Goal: Task Accomplishment & Management: Complete application form

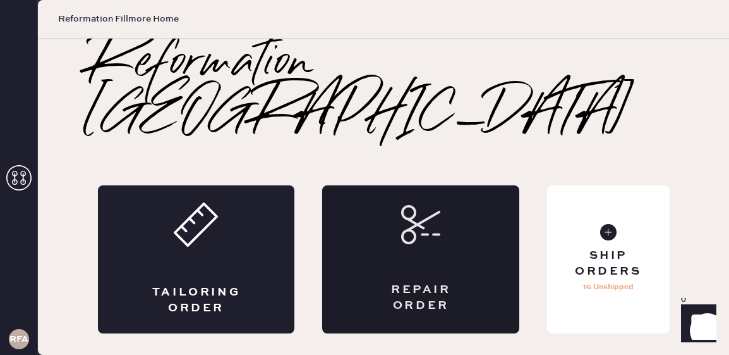
click at [445, 205] on div "Repair Order" at bounding box center [420, 259] width 197 height 148
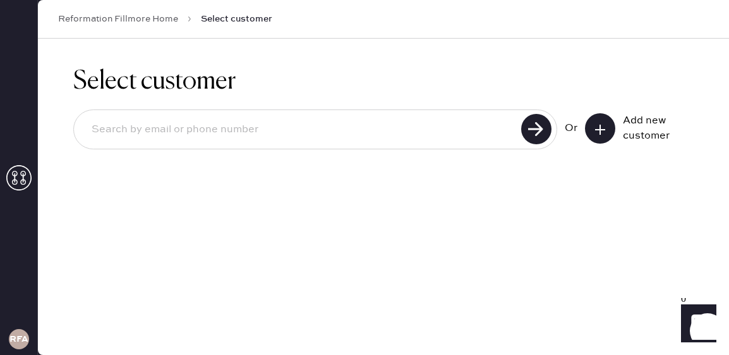
click at [149, 133] on input at bounding box center [300, 129] width 436 height 29
click at [598, 131] on icon at bounding box center [600, 129] width 13 height 13
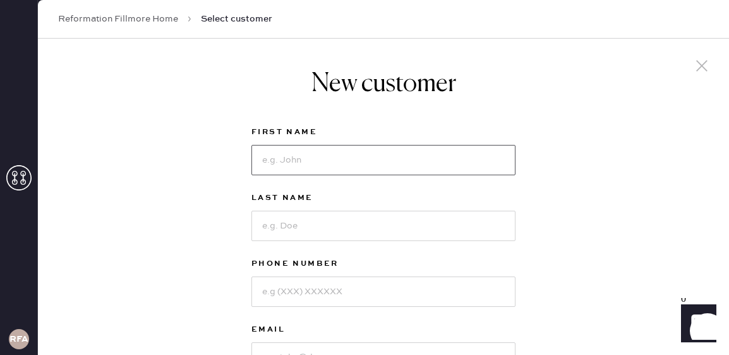
click at [300, 158] on input at bounding box center [384, 160] width 264 height 30
type input "Grace"
click at [281, 226] on input at bounding box center [384, 225] width 264 height 30
type input "[PERSON_NAME]"
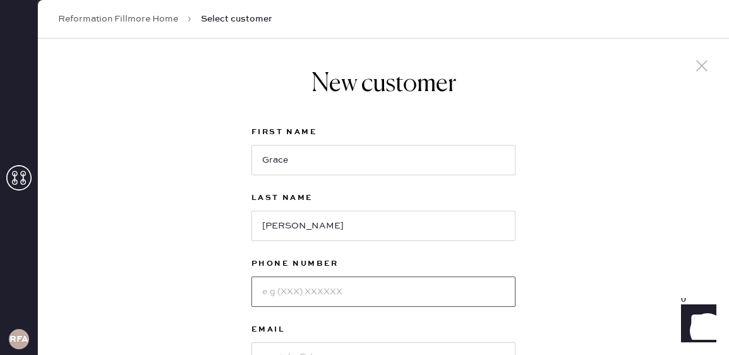
click at [288, 290] on input at bounding box center [384, 291] width 264 height 30
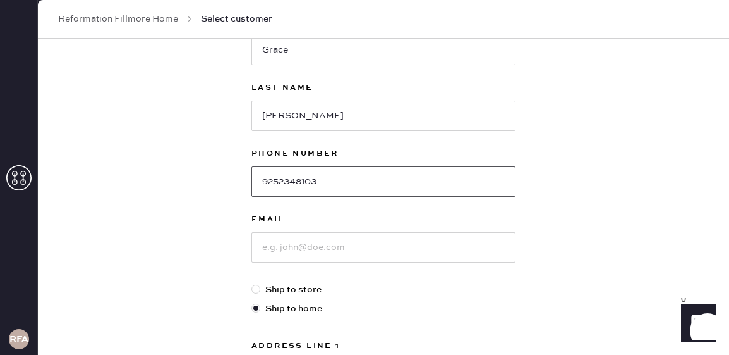
scroll to position [114, 0]
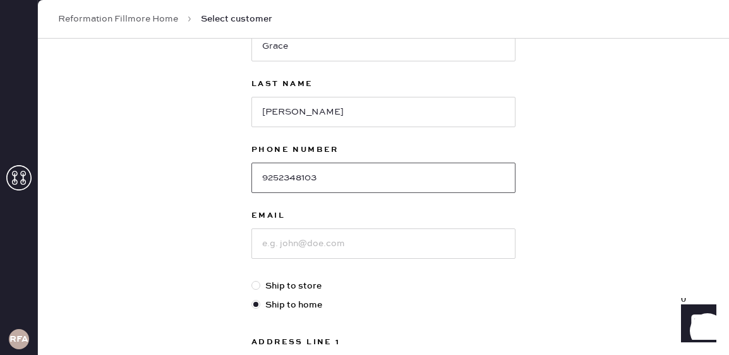
type input "9252348103"
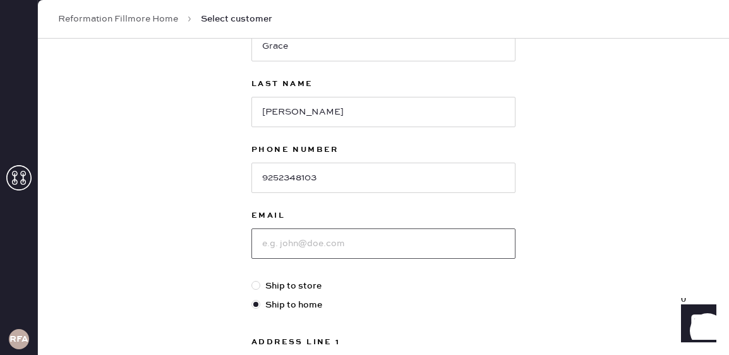
click at [335, 238] on input at bounding box center [384, 243] width 264 height 30
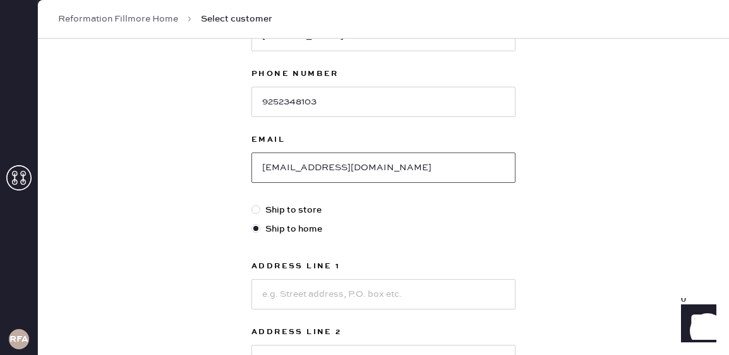
scroll to position [190, 0]
type input "[EMAIL_ADDRESS][DOMAIN_NAME]"
click at [256, 212] on div at bounding box center [256, 208] width 9 height 9
click at [252, 203] on input "Ship to store" at bounding box center [252, 202] width 1 height 1
radio input "true"
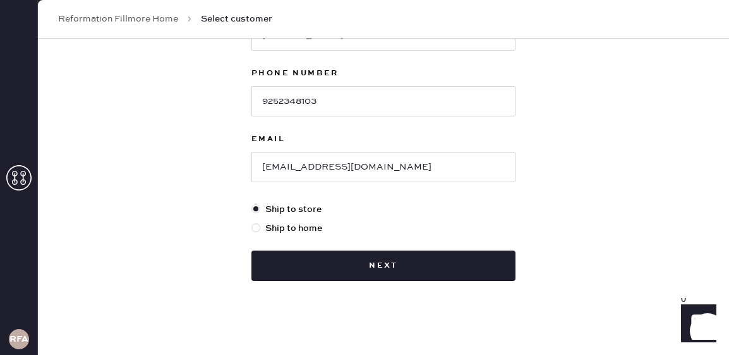
click at [255, 228] on div at bounding box center [256, 227] width 9 height 9
click at [252, 222] on input "Ship to home" at bounding box center [252, 221] width 1 height 1
radio input "true"
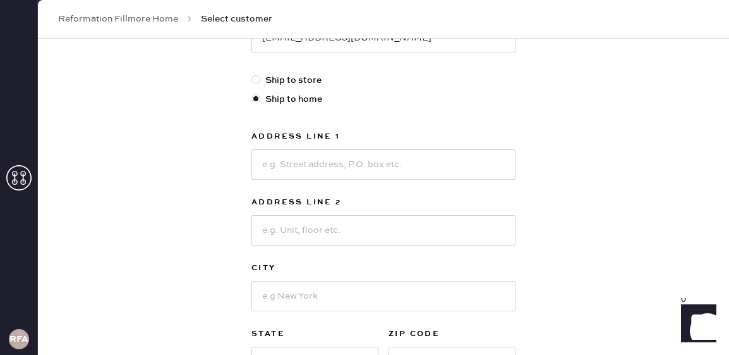
scroll to position [337, 0]
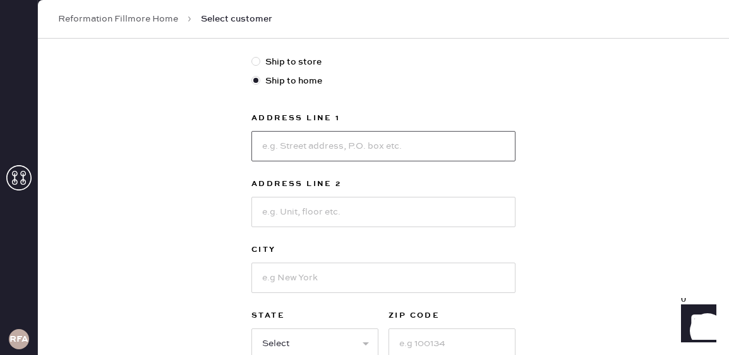
click at [319, 149] on input at bounding box center [384, 146] width 264 height 30
type input "1916"
click at [301, 212] on input at bounding box center [384, 212] width 264 height 30
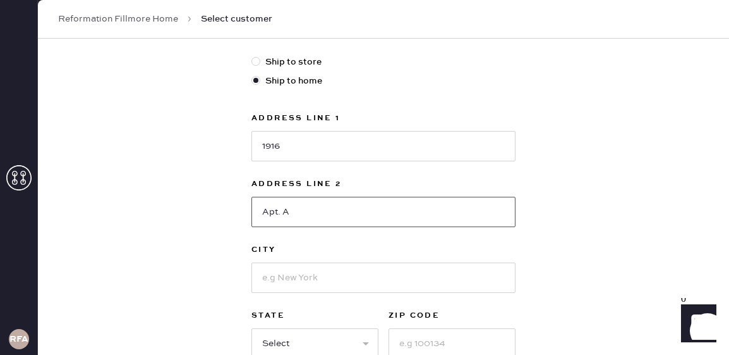
type input "Apt. A"
click at [336, 149] on input "1916" at bounding box center [384, 146] width 264 height 30
type input "[STREET_ADDRESS]"
click at [311, 271] on input at bounding box center [384, 277] width 264 height 30
type input "[GEOGRAPHIC_DATA]"
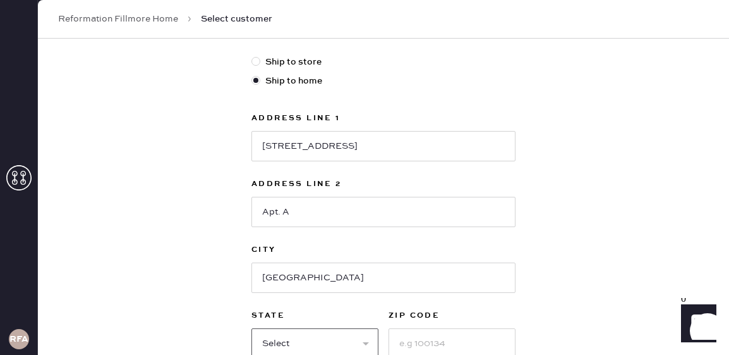
click at [312, 335] on select "Select AK AL AR AZ CA CO CT [GEOGRAPHIC_DATA] DE FL [GEOGRAPHIC_DATA] HI [GEOGR…" at bounding box center [315, 343] width 127 height 30
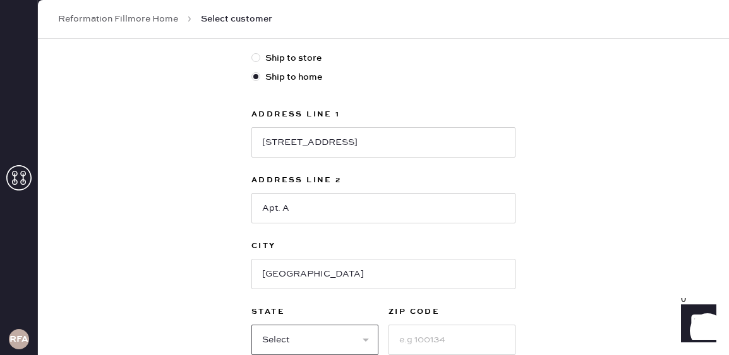
select select "CA"
click at [252, 324] on select "Select AK AL AR AZ CA CO CT [GEOGRAPHIC_DATA] DE FL [GEOGRAPHIC_DATA] HI [GEOGR…" at bounding box center [315, 339] width 127 height 30
click at [424, 343] on input at bounding box center [452, 339] width 127 height 30
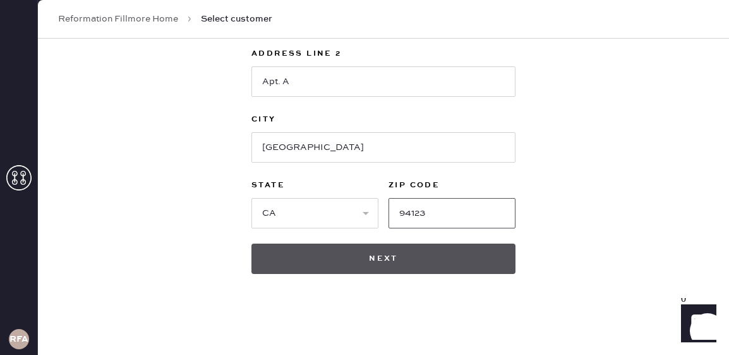
type input "94123"
click at [359, 265] on button "Next" at bounding box center [384, 258] width 264 height 30
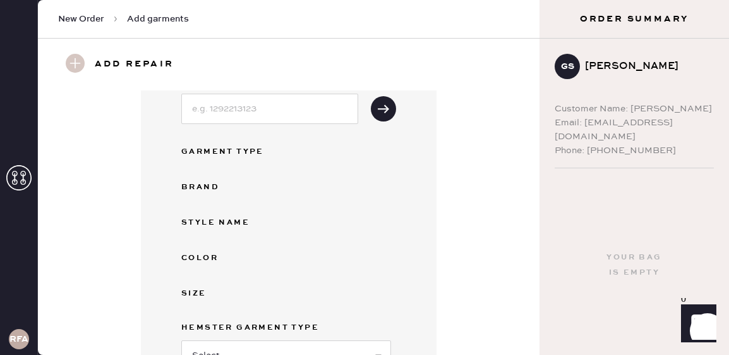
scroll to position [119, 0]
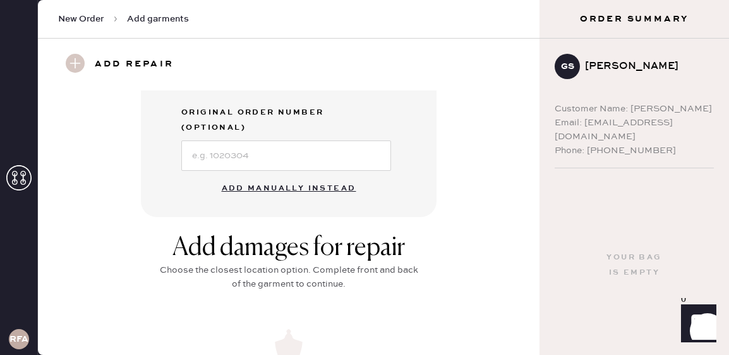
click at [265, 176] on button "Add manually instead" at bounding box center [289, 188] width 150 height 25
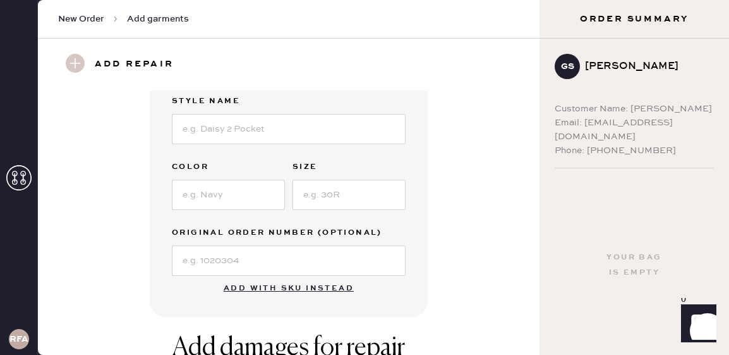
scroll to position [0, 0]
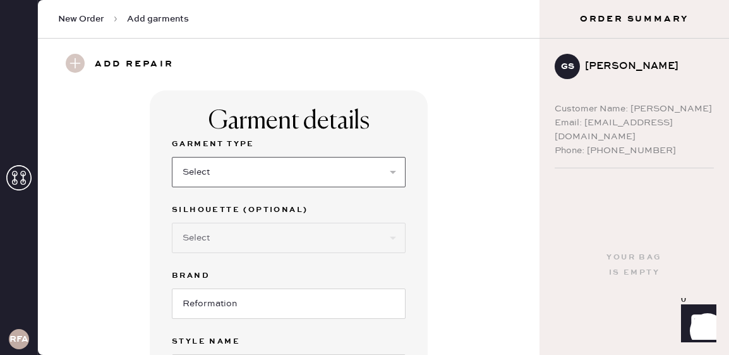
click at [226, 181] on select "Select Basic Skirt Jeans Leggings Pants Shorts Basic Sleeved Dress Basic Sleeve…" at bounding box center [289, 172] width 234 height 30
select select "8"
click at [172, 157] on select "Select Basic Skirt Jeans Leggings Pants Shorts Basic Sleeved Dress Basic Sleeve…" at bounding box center [289, 172] width 234 height 30
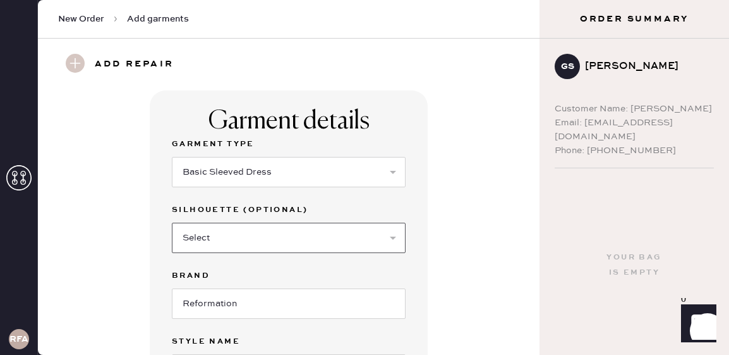
click at [234, 243] on select "Select Maxi Dress Midi Dress Mini Dress Other" at bounding box center [289, 237] width 234 height 30
select select "27"
click at [172, 222] on select "Select Maxi Dress Midi Dress Mini Dress Other" at bounding box center [289, 237] width 234 height 30
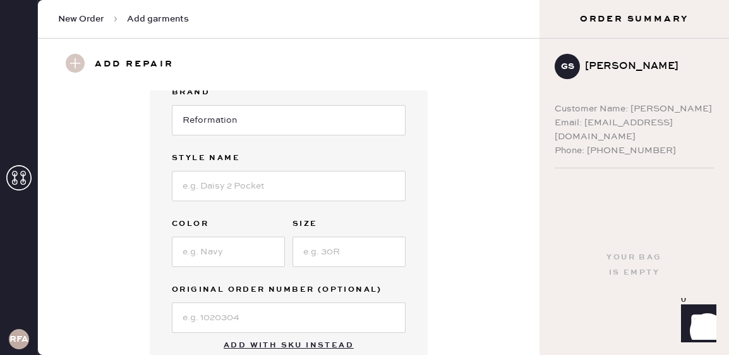
scroll to position [224, 0]
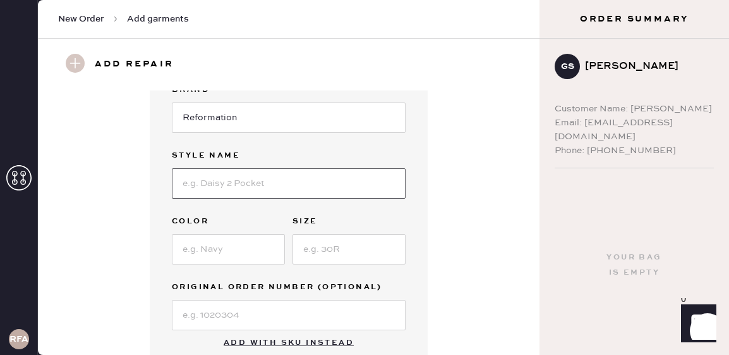
click at [231, 175] on input at bounding box center [289, 183] width 234 height 30
type input "[PERSON_NAME] Dress"
click at [210, 252] on input at bounding box center [228, 249] width 113 height 30
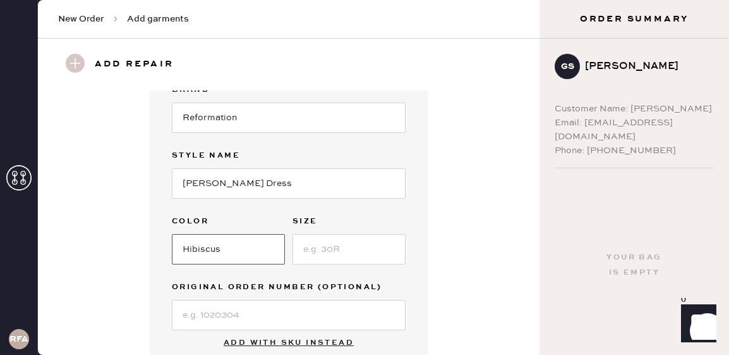
type input "Hibiscus"
click at [332, 252] on input at bounding box center [349, 249] width 113 height 30
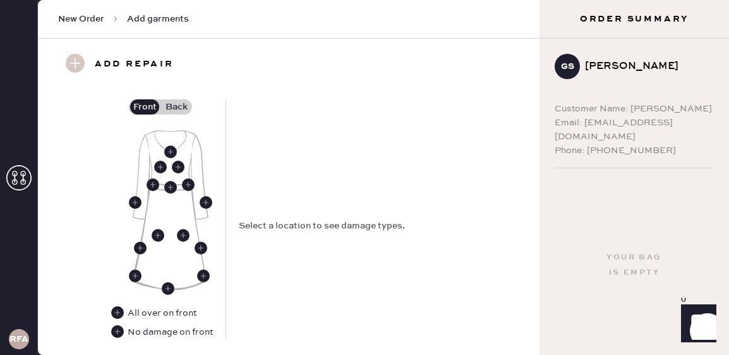
scroll to position [587, 0]
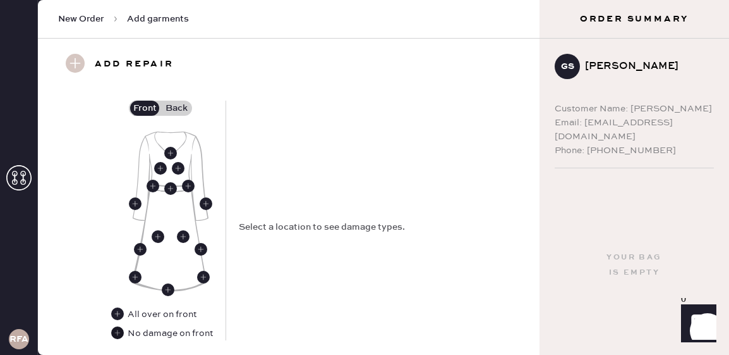
type input "2"
click at [114, 334] on use at bounding box center [117, 332] width 13 height 13
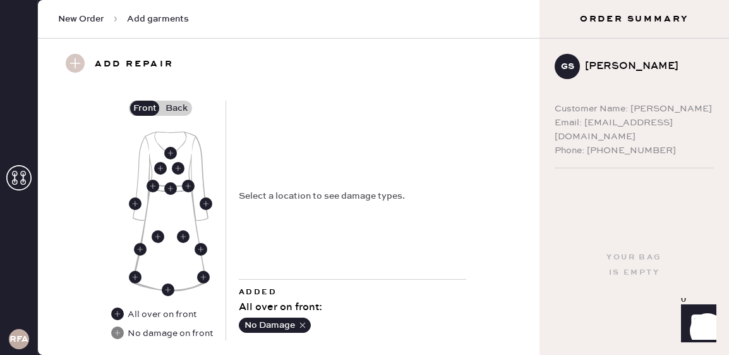
click at [180, 105] on label "Back" at bounding box center [177, 107] width 32 height 15
click at [176, 108] on input "Back" at bounding box center [176, 108] width 0 height 0
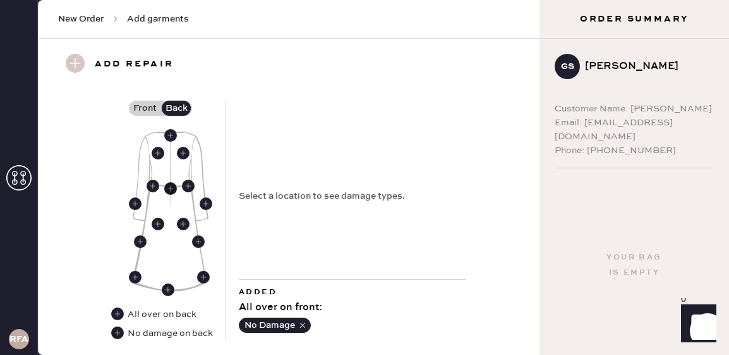
click at [169, 187] on use at bounding box center [170, 188] width 13 height 13
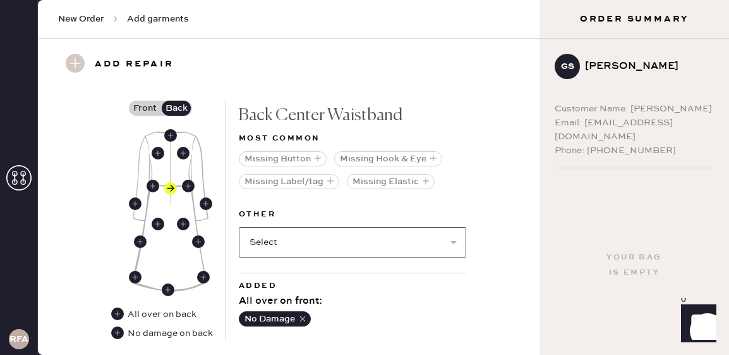
click at [307, 243] on select "Select Broken / Ripped Hem Broken Beads Broken Belt Loop Broken Button Broken C…" at bounding box center [353, 242] width 228 height 30
select select "2001"
click at [239, 227] on select "Select Broken / Ripped Hem Broken Beads Broken Belt Loop Broken Button Broken C…" at bounding box center [353, 242] width 228 height 30
select select
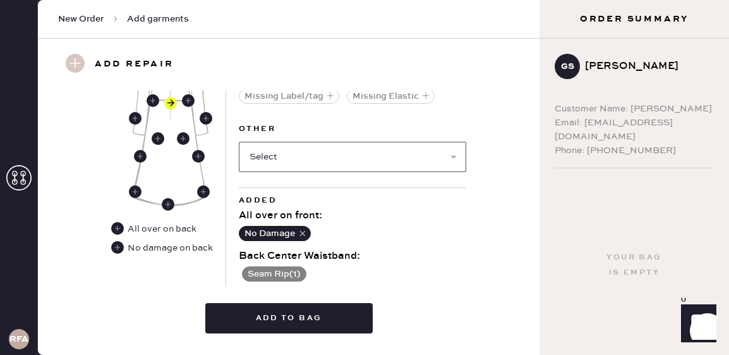
scroll to position [677, 0]
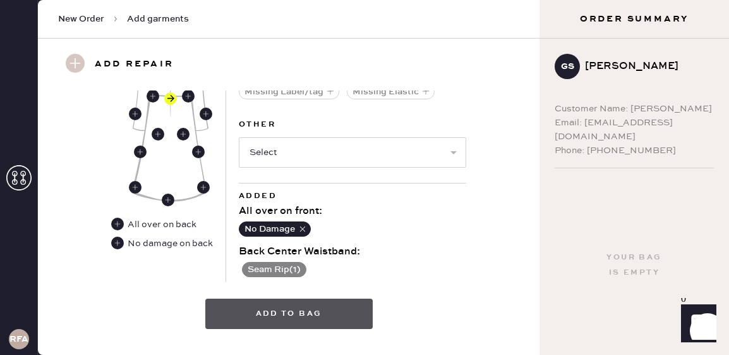
click at [289, 313] on button "Add to bag" at bounding box center [288, 313] width 167 height 30
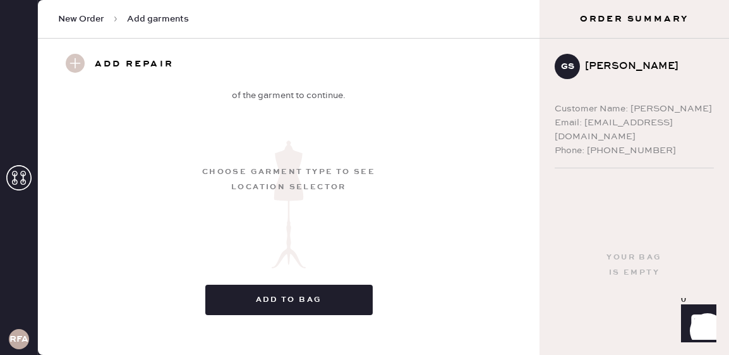
scroll to position [267, 0]
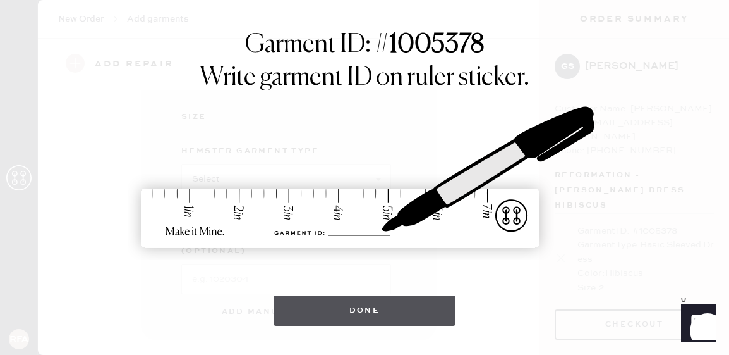
click at [375, 303] on button "Done" at bounding box center [365, 310] width 183 height 30
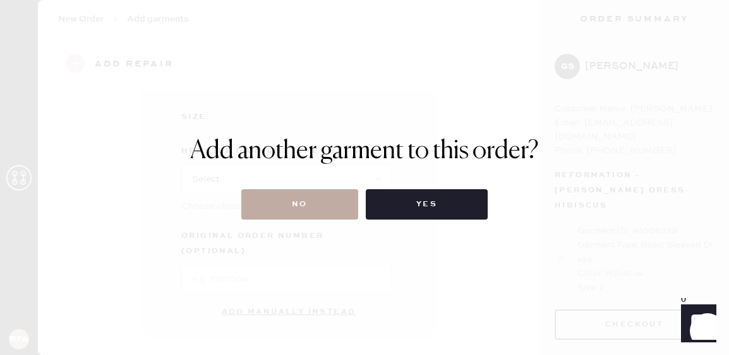
click at [337, 207] on button "No" at bounding box center [299, 204] width 117 height 30
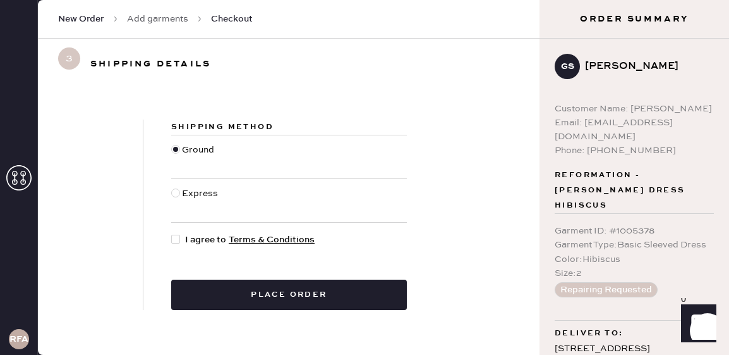
click at [175, 193] on div at bounding box center [175, 192] width 9 height 9
click at [172, 187] on input "Express" at bounding box center [171, 186] width 1 height 1
radio input "true"
click at [173, 241] on div at bounding box center [175, 238] width 9 height 9
click at [172, 233] on input "I agree to Terms & Conditions" at bounding box center [171, 233] width 1 height 1
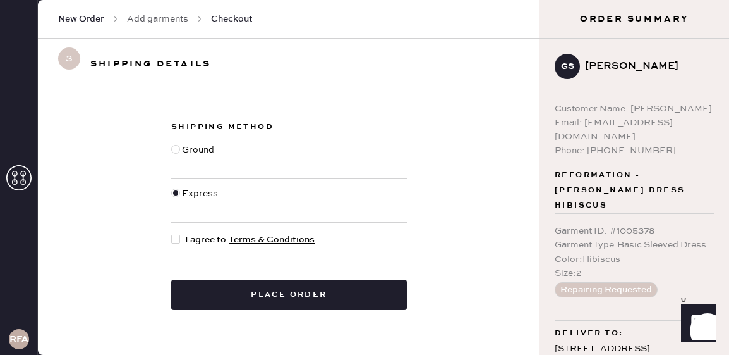
checkbox input "true"
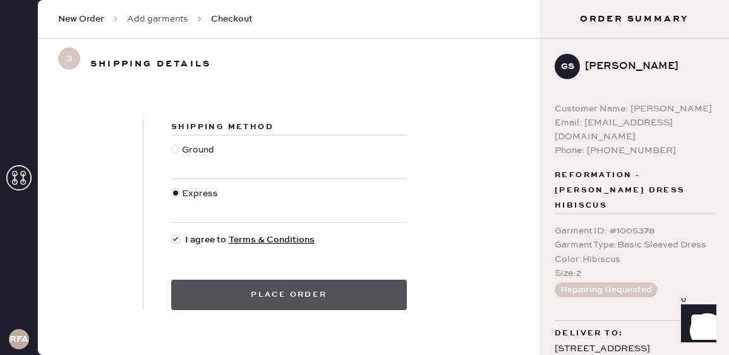
click at [229, 291] on button "Place order" at bounding box center [289, 294] width 236 height 30
